Goal: Find specific page/section: Find specific page/section

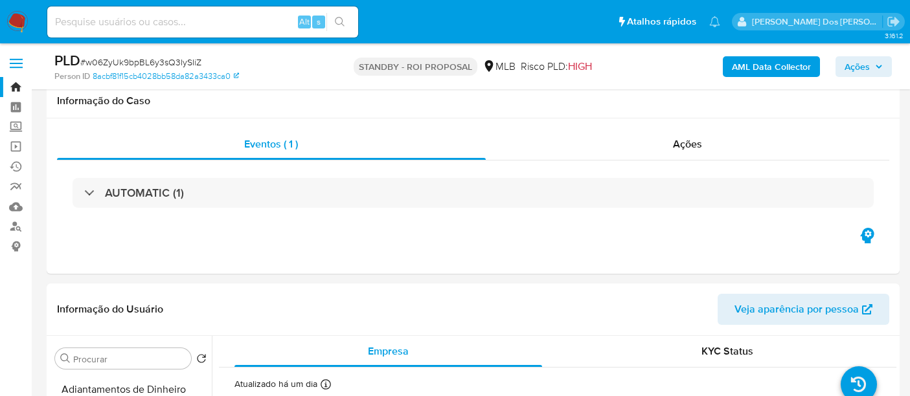
select select "10"
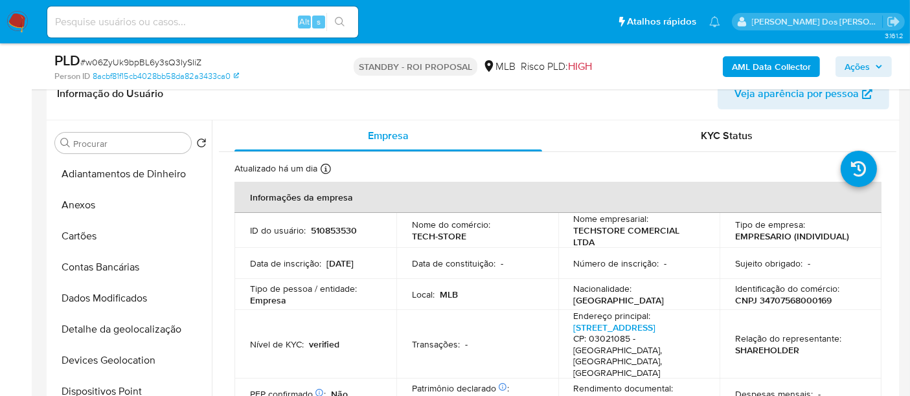
scroll to position [503, 0]
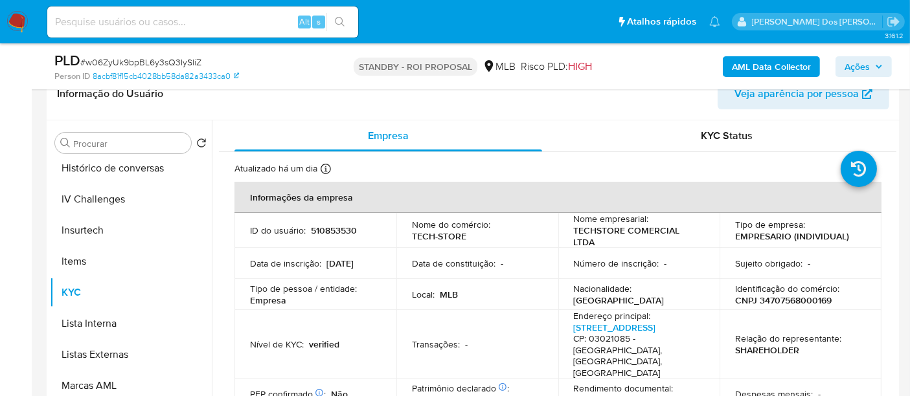
drag, startPoint x: 0, startPoint y: 0, endPoint x: 21, endPoint y: 23, distance: 30.7
click at [21, 23] on img at bounding box center [17, 22] width 22 height 22
